Goal: Transaction & Acquisition: Purchase product/service

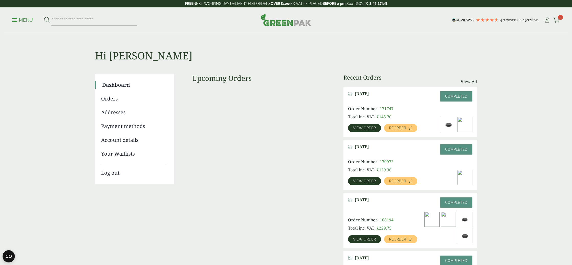
click at [15, 21] on link "Menu" at bounding box center [22, 19] width 21 height 5
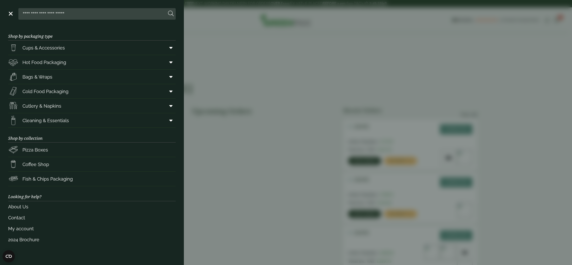
drag, startPoint x: 169, startPoint y: 90, endPoint x: 143, endPoint y: 104, distance: 29.6
click at [169, 90] on span at bounding box center [169, 92] width 11 height 10
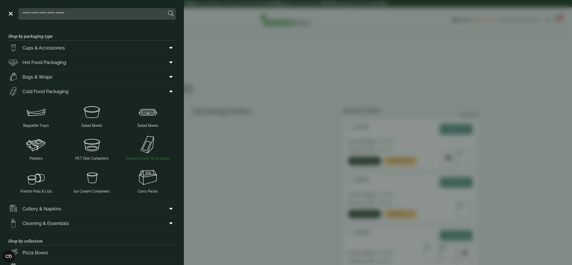
click at [154, 147] on img at bounding box center [148, 145] width 52 height 20
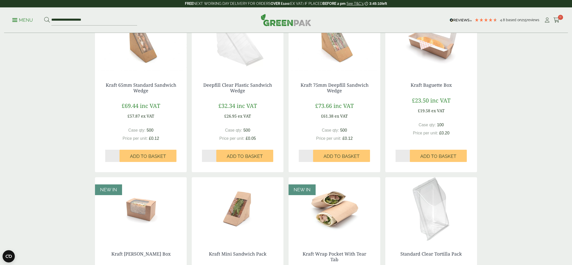
scroll to position [261, 0]
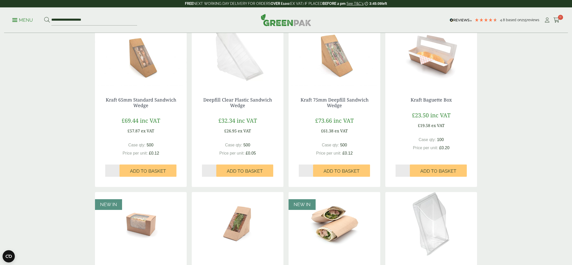
click at [215, 169] on input "*" at bounding box center [209, 171] width 14 height 12
type input "*"
click at [215, 169] on input "*" at bounding box center [209, 171] width 14 height 12
click at [239, 171] on span "Add to Basket" at bounding box center [245, 172] width 36 height 6
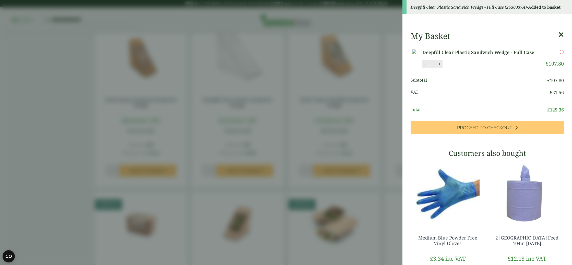
drag, startPoint x: 328, startPoint y: 120, endPoint x: 323, endPoint y: 118, distance: 5.9
click at [328, 120] on aside "Deepfill Clear Plastic Sandwich Wedge - Full Case (2530037A) - Added to basket …" at bounding box center [286, 132] width 572 height 265
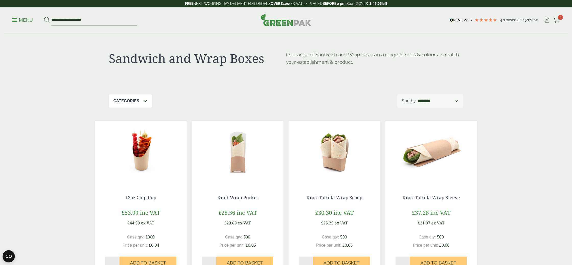
scroll to position [0, 0]
click at [15, 26] on div "**********" at bounding box center [286, 20] width 564 height 26
click at [15, 21] on p "Menu" at bounding box center [22, 20] width 21 height 6
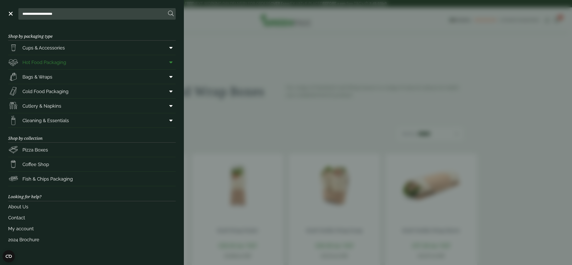
drag, startPoint x: 40, startPoint y: 62, endPoint x: 42, endPoint y: 63, distance: 3.0
click at [40, 62] on span "Hot Food Packaging" at bounding box center [44, 62] width 44 height 7
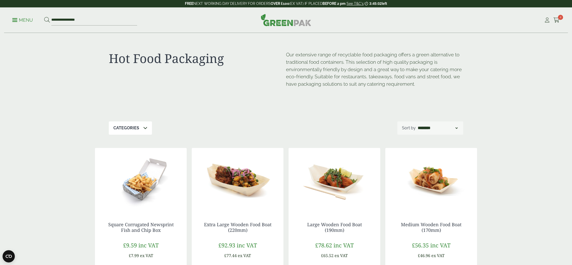
click at [18, 21] on link "Menu" at bounding box center [22, 19] width 21 height 5
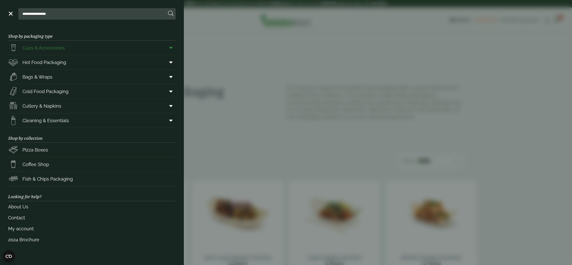
click at [172, 47] on icon at bounding box center [170, 47] width 3 height 5
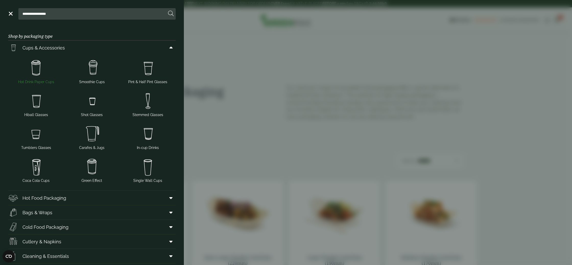
click at [31, 73] on img at bounding box center [36, 68] width 52 height 20
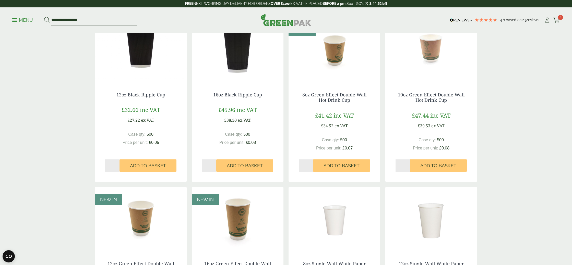
scroll to position [282, 0]
click at [118, 164] on input "*" at bounding box center [112, 165] width 14 height 12
type input "*"
click at [118, 164] on input "*" at bounding box center [112, 165] width 14 height 12
click at [149, 164] on span "Add to Basket" at bounding box center [148, 166] width 36 height 6
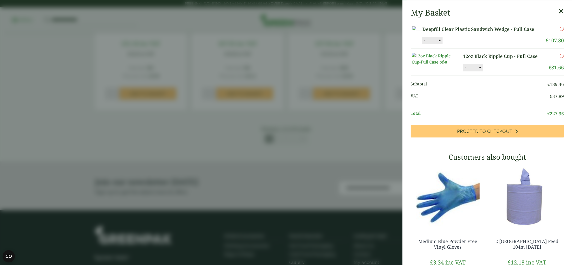
scroll to position [529, 0]
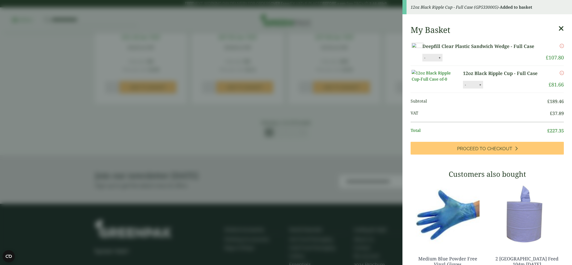
click at [285, 137] on aside "12oz Black Ripple Cup - Full Case (GP5330005) - Added to basket My Basket Deepf…" at bounding box center [286, 132] width 572 height 265
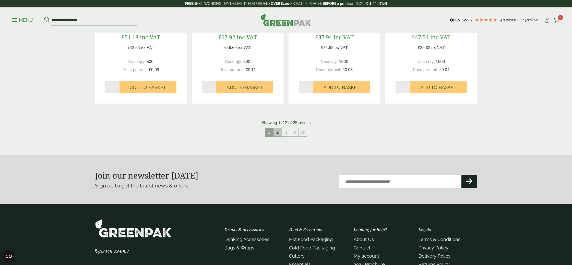
click at [279, 133] on link "2" at bounding box center [278, 133] width 8 height 8
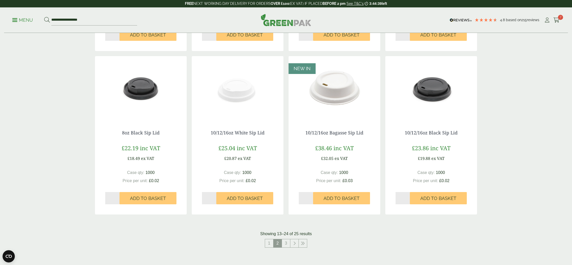
scroll to position [414, 0]
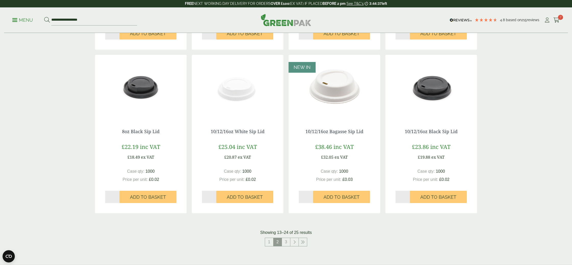
type input "*"
click at [408, 194] on input "*" at bounding box center [403, 197] width 14 height 12
click at [429, 195] on span "Add to Basket" at bounding box center [439, 198] width 36 height 6
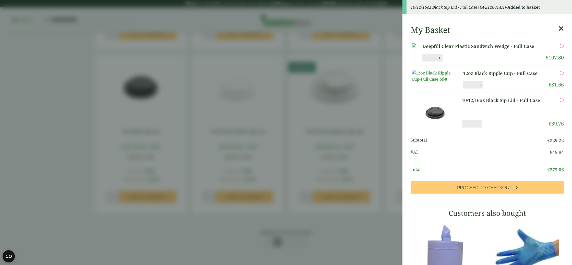
click at [359, 227] on aside "10/12/16oz Black Sip Lid - Full Case (GP2120014H) - Added to basket My Basket D…" at bounding box center [286, 132] width 572 height 265
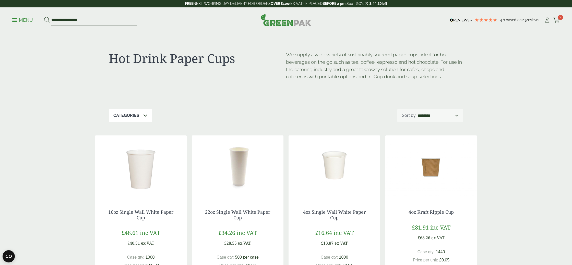
scroll to position [0, 0]
click at [560, 19] on span "9" at bounding box center [560, 17] width 5 height 5
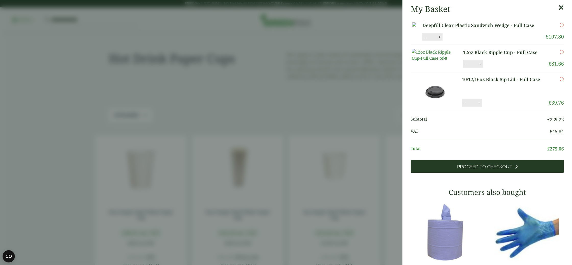
click at [481, 173] on link "Proceed to Checkout" at bounding box center [487, 166] width 153 height 13
